Goal: Check status

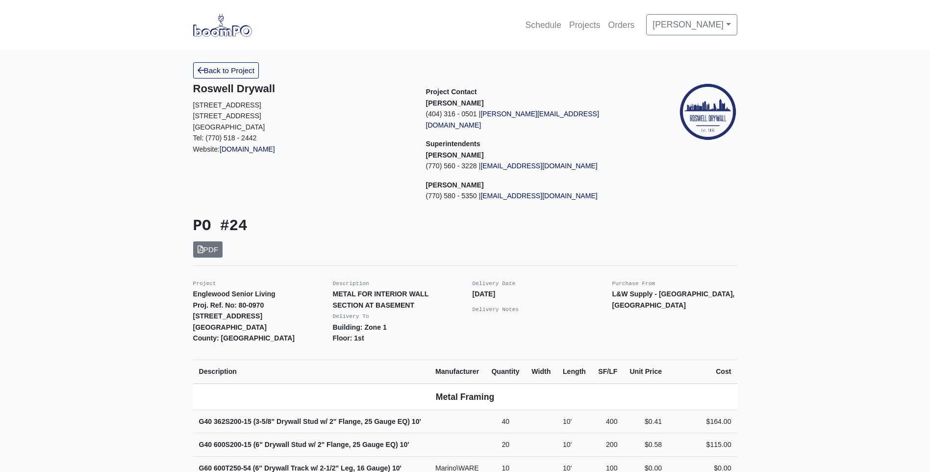
scroll to position [98, 0]
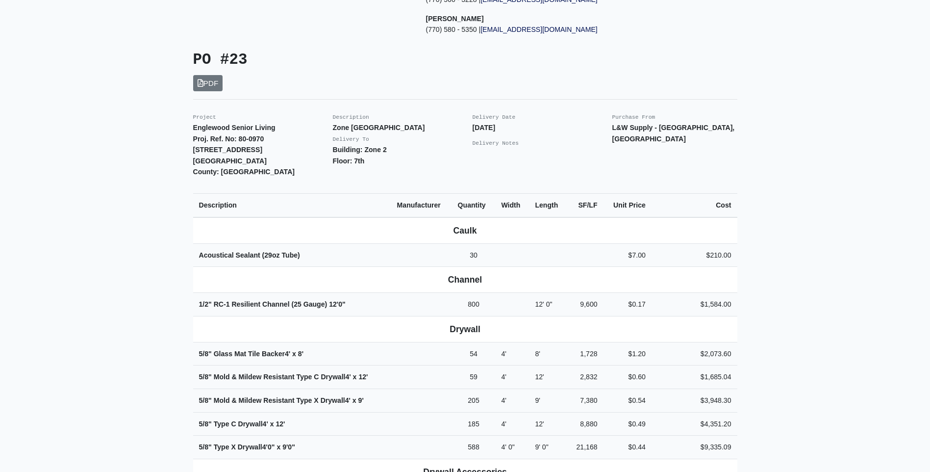
scroll to position [147, 0]
